Goal: Information Seeking & Learning: Learn about a topic

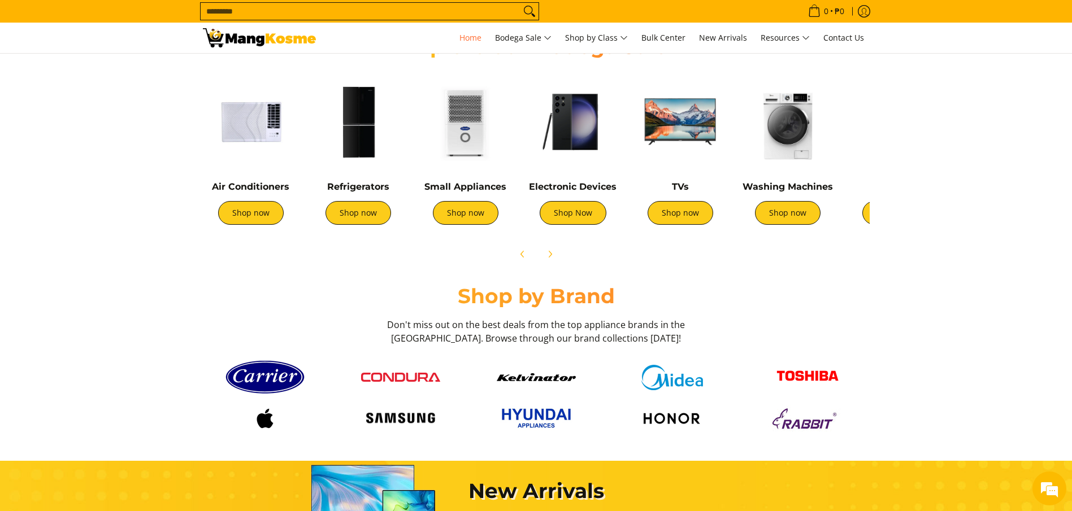
scroll to position [339, 0]
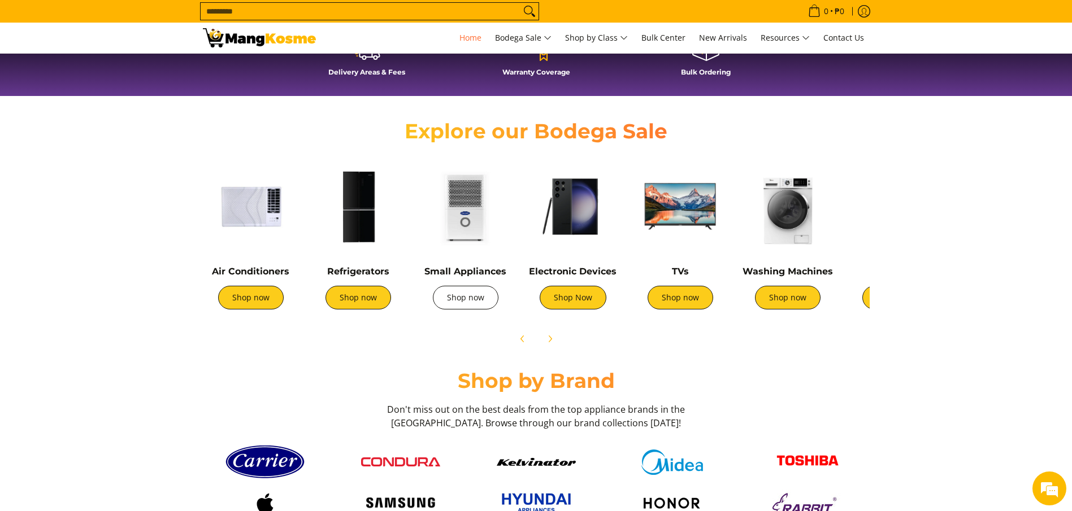
click at [455, 302] on link "Shop now" at bounding box center [466, 298] width 66 height 24
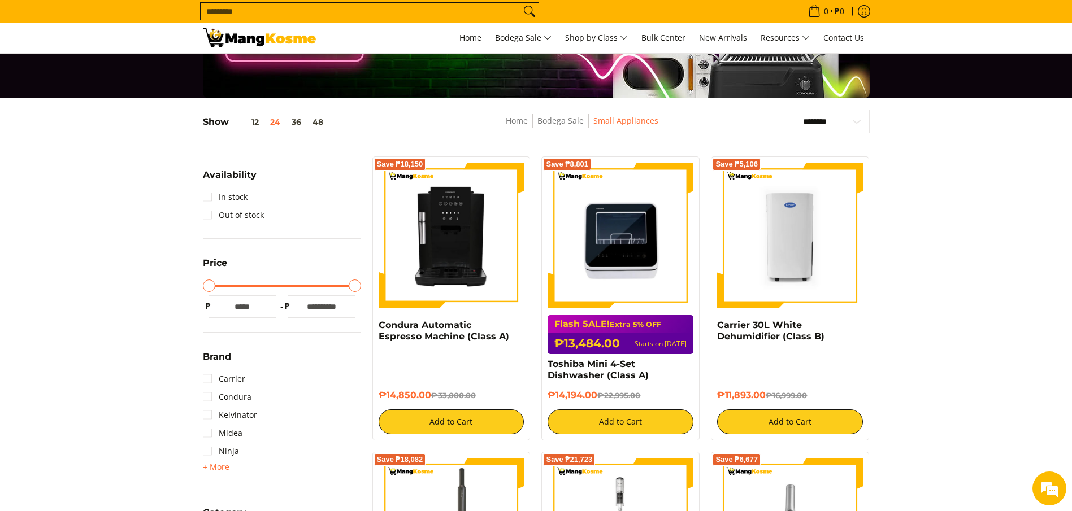
scroll to position [170, 0]
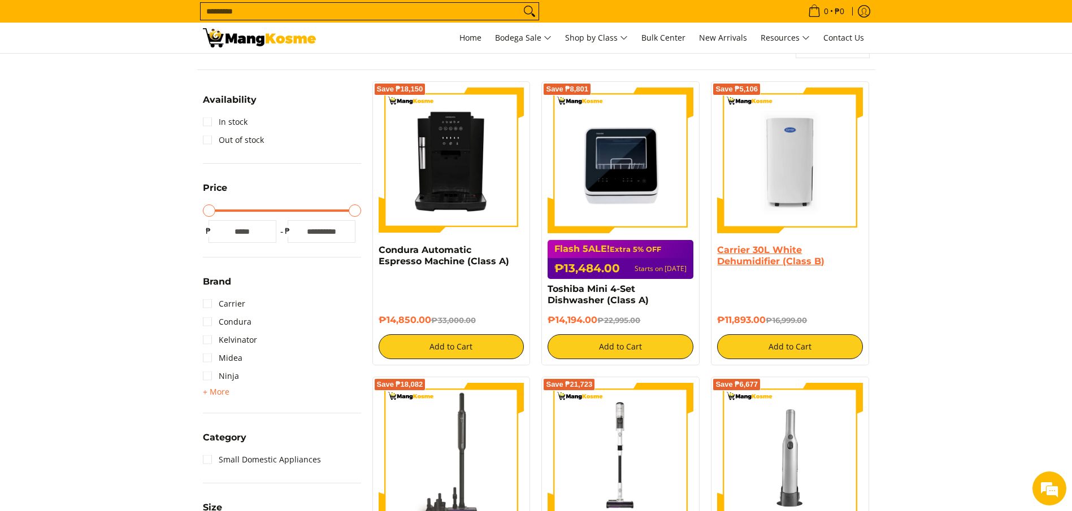
click at [765, 246] on link "Carrier 30L White Dehumidifier (Class B)" at bounding box center [770, 256] width 107 height 22
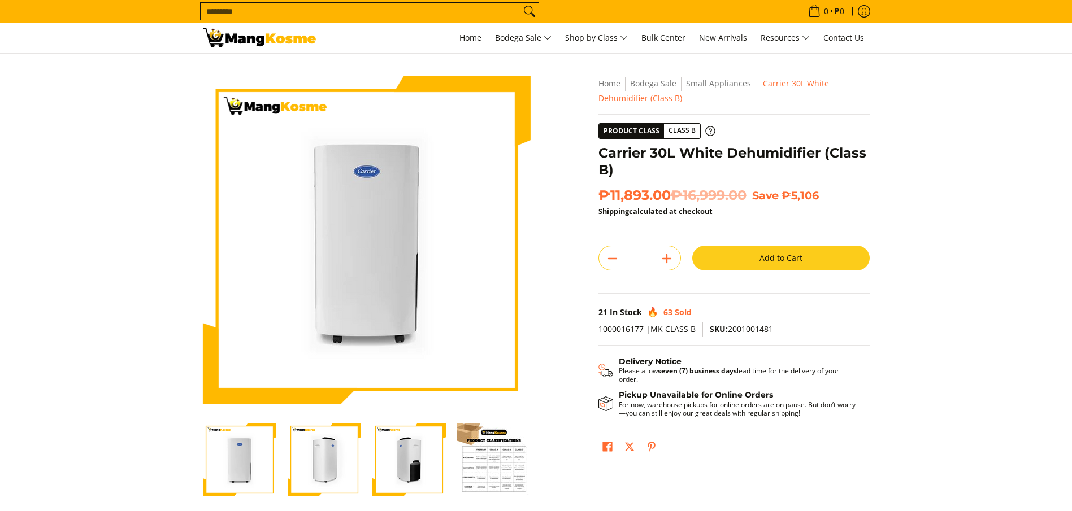
click at [681, 157] on h1 "Carrier 30L White Dehumidifier (Class B)" at bounding box center [733, 162] width 271 height 34
drag, startPoint x: 668, startPoint y: 194, endPoint x: 601, endPoint y: 194, distance: 67.2
click at [601, 194] on span "₱11,893.00 ₱16,999.00" at bounding box center [672, 195] width 148 height 17
click at [672, 194] on span "₱11,893.00 ₱16,999.00" at bounding box center [672, 195] width 148 height 17
copy span "₱11,893.00"
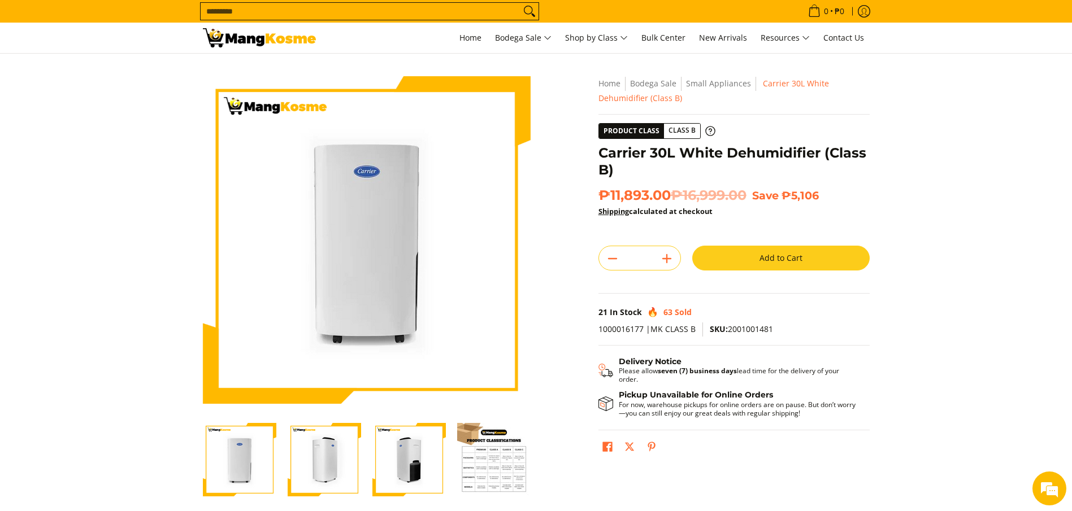
drag, startPoint x: 674, startPoint y: 194, endPoint x: 603, endPoint y: 193, distance: 70.6
click at [603, 193] on span "₱11,893.00 ₱16,999.00" at bounding box center [672, 195] width 148 height 17
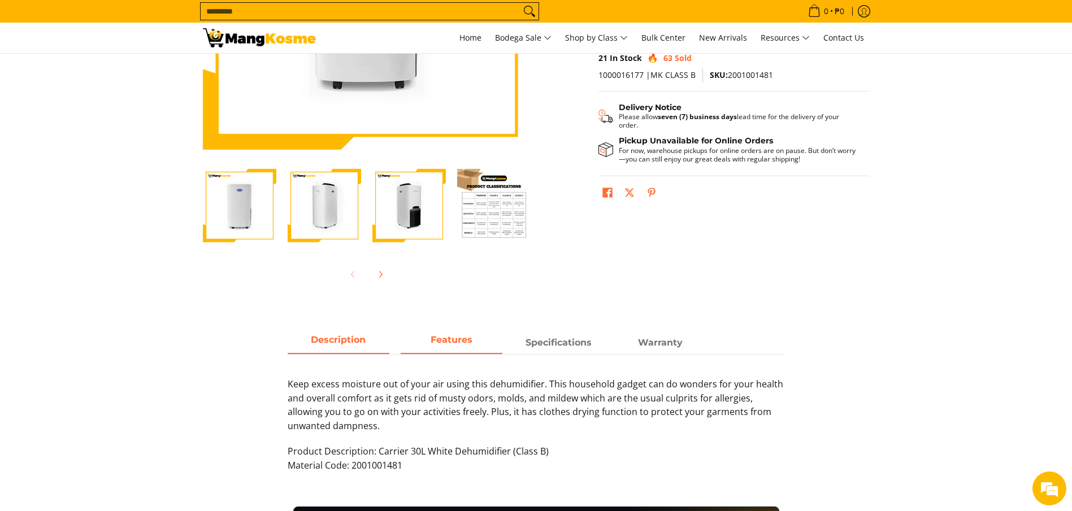
click at [438, 343] on strong "Features" at bounding box center [452, 340] width 42 height 11
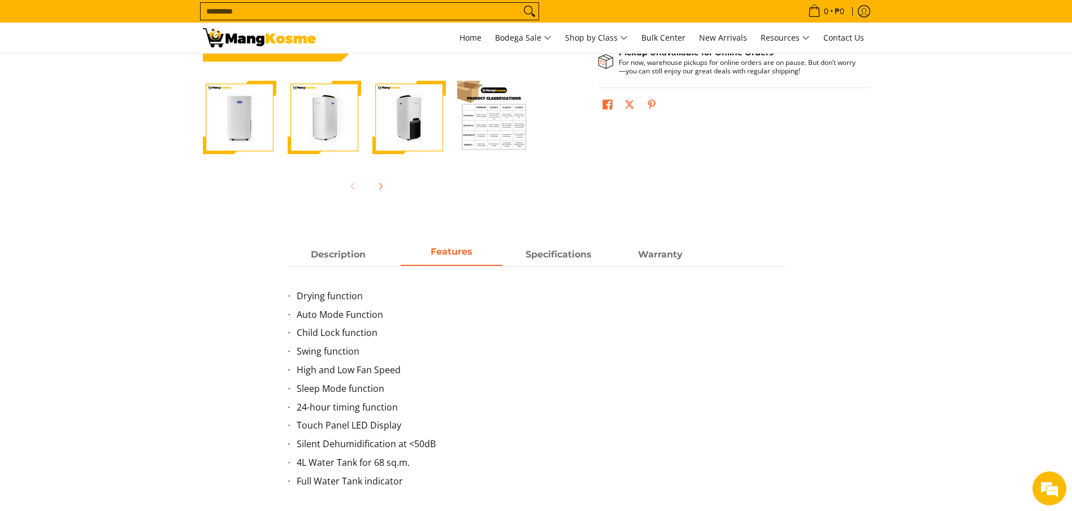
scroll to position [424, 0]
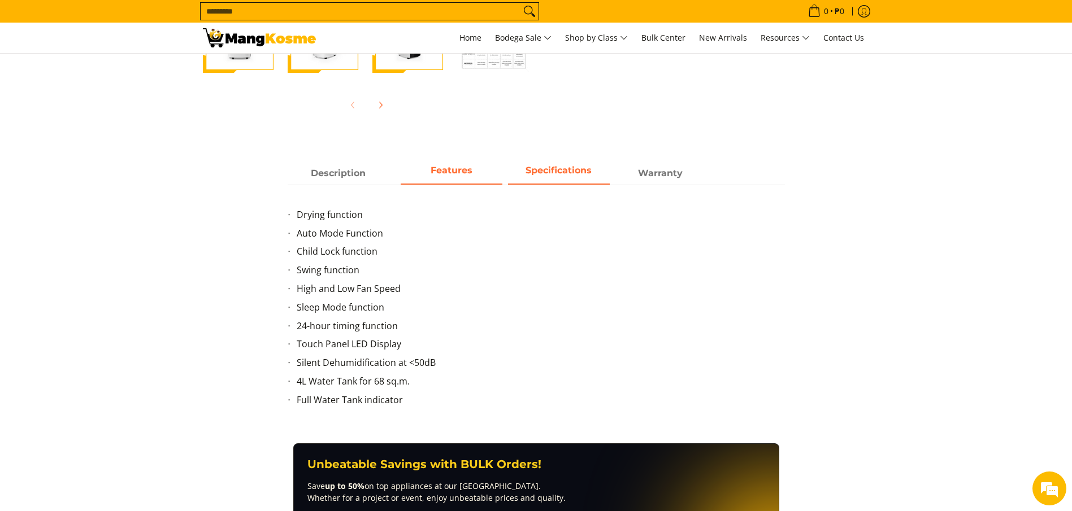
click at [556, 175] on strong "Specifications" at bounding box center [558, 170] width 66 height 11
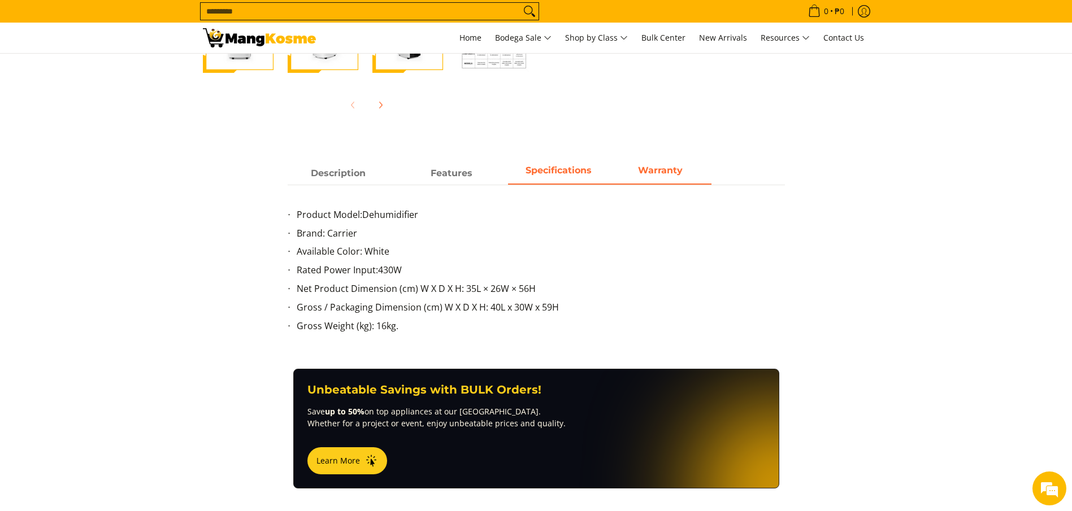
click at [651, 174] on strong "Warranty" at bounding box center [660, 170] width 45 height 11
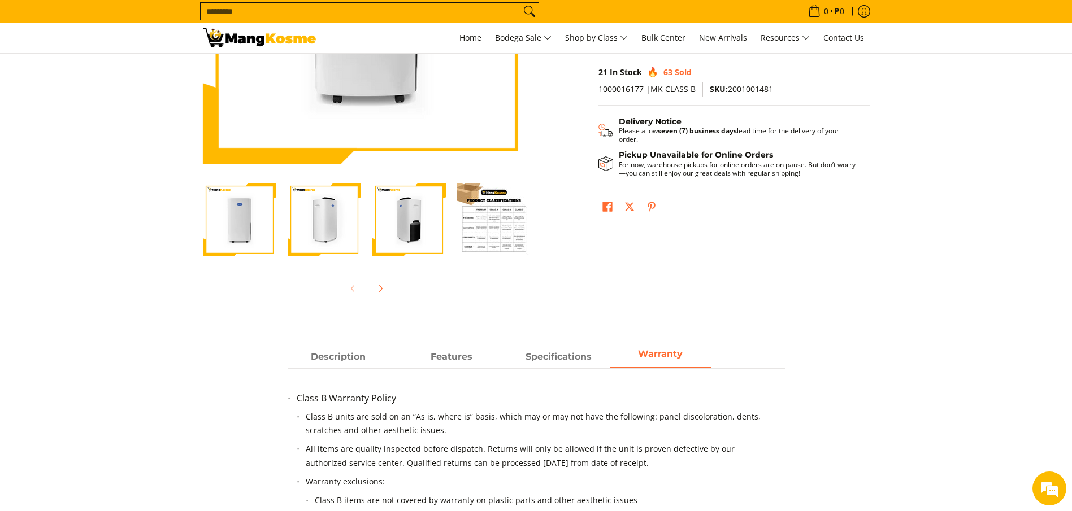
scroll to position [85, 0]
